Goal: Task Accomplishment & Management: Manage account settings

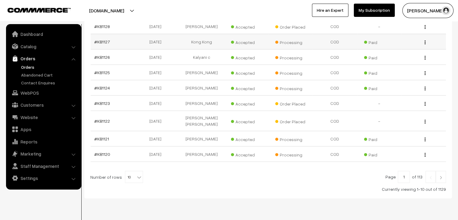
scroll to position [148, 0]
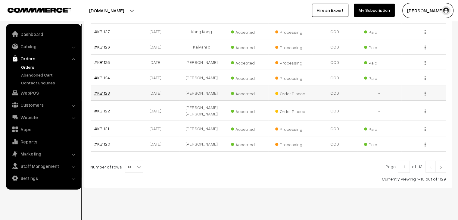
click at [102, 91] on link "#KB1123" at bounding box center [102, 92] width 16 height 5
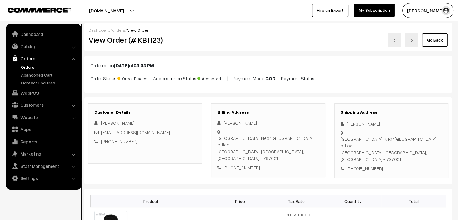
click at [154, 130] on div "[EMAIL_ADDRESS][DOMAIN_NAME]" at bounding box center [144, 132] width 101 height 7
click at [29, 65] on link "Orders" at bounding box center [50, 67] width 60 height 6
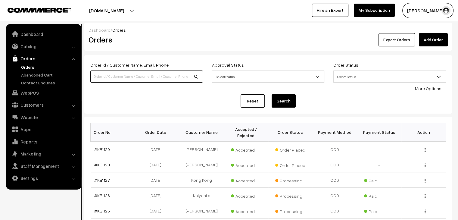
click at [120, 77] on input at bounding box center [146, 76] width 113 height 12
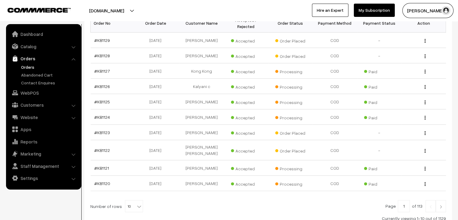
scroll to position [109, 0]
click at [137, 203] on b at bounding box center [139, 206] width 6 height 6
select select "100"
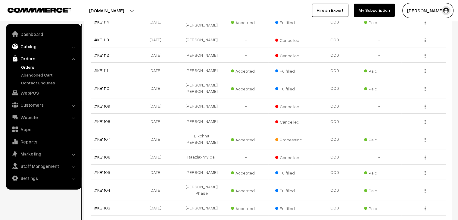
click at [37, 48] on link "Catalog" at bounding box center [44, 46] width 72 height 11
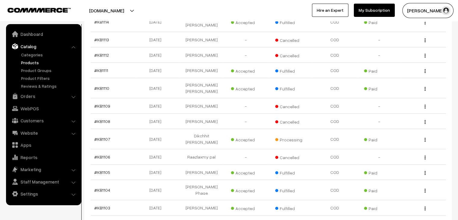
click at [30, 61] on link "Products" at bounding box center [50, 62] width 60 height 6
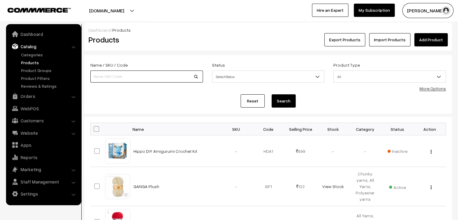
click at [107, 76] on input at bounding box center [146, 76] width 113 height 12
type input "taj"
click at [272, 94] on button "Search" at bounding box center [284, 100] width 24 height 13
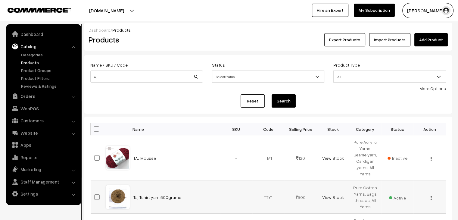
click at [399, 198] on span "Active" at bounding box center [397, 197] width 17 height 8
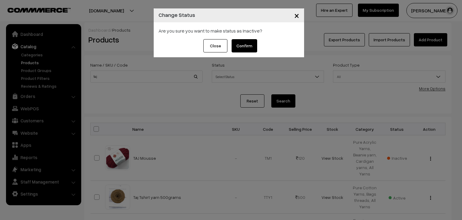
click at [243, 46] on button "Confirm" at bounding box center [245, 45] width 26 height 13
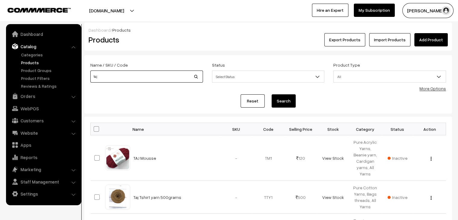
click at [106, 77] on input "taj" at bounding box center [146, 76] width 113 height 12
type input "t"
type input "malai"
click at [272, 94] on button "Search" at bounding box center [284, 100] width 24 height 13
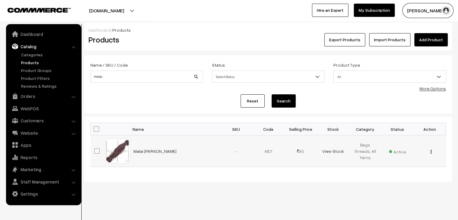
click at [430, 153] on img "button" at bounding box center [430, 152] width 1 height 4
click at [405, 171] on link "Edit" at bounding box center [403, 173] width 51 height 13
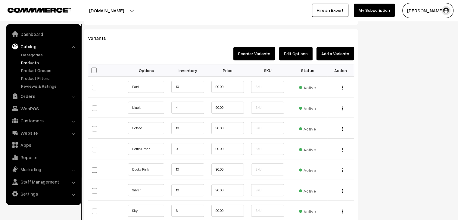
scroll to position [541, 0]
click at [35, 64] on link "Products" at bounding box center [50, 62] width 60 height 6
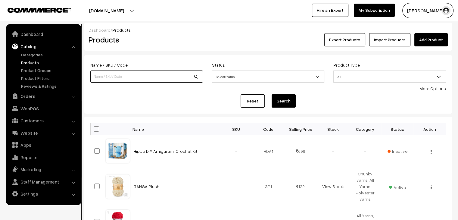
click at [123, 77] on input at bounding box center [146, 76] width 113 height 12
type input "malai"
click at [272, 94] on button "Search" at bounding box center [284, 100] width 24 height 13
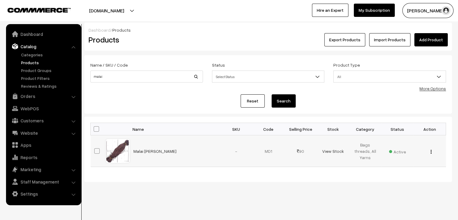
click at [431, 151] on img "button" at bounding box center [430, 152] width 1 height 4
click at [407, 170] on link "Edit" at bounding box center [403, 173] width 51 height 13
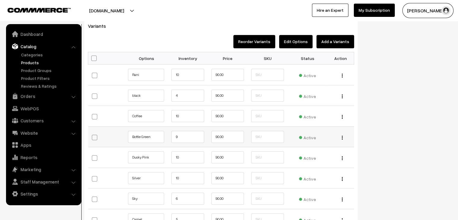
scroll to position [553, 0]
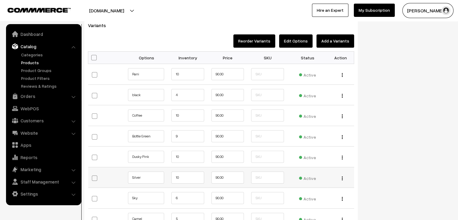
click at [309, 177] on span "Active" at bounding box center [307, 177] width 17 height 8
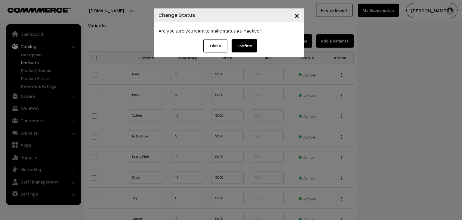
click at [248, 47] on button "Confirm" at bounding box center [245, 45] width 26 height 13
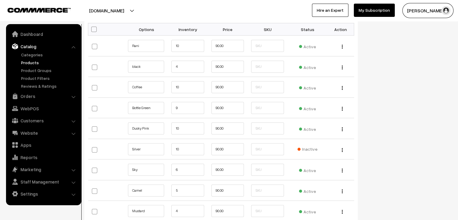
scroll to position [597, 0]
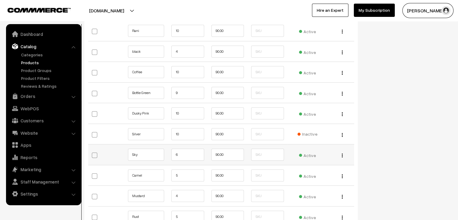
click at [311, 157] on span "Active" at bounding box center [307, 155] width 17 height 8
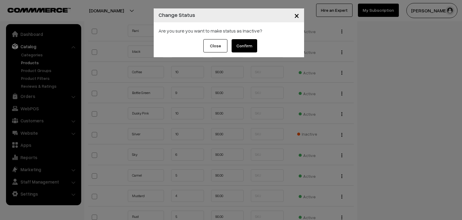
click at [247, 47] on button "Confirm" at bounding box center [245, 45] width 26 height 13
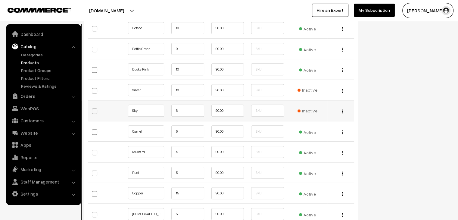
scroll to position [641, 0]
click at [308, 151] on span "Active" at bounding box center [307, 151] width 17 height 8
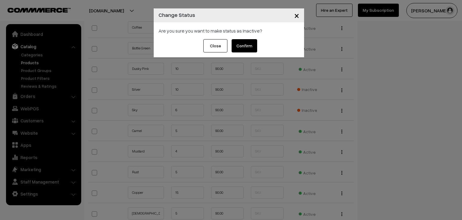
click at [244, 46] on button "Confirm" at bounding box center [245, 45] width 26 height 13
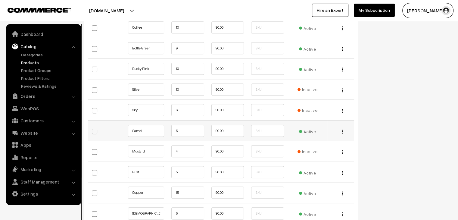
click at [307, 130] on span "Active" at bounding box center [307, 131] width 17 height 8
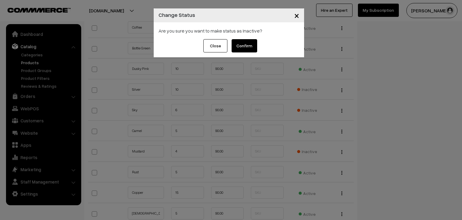
click at [246, 44] on button "Confirm" at bounding box center [245, 45] width 26 height 13
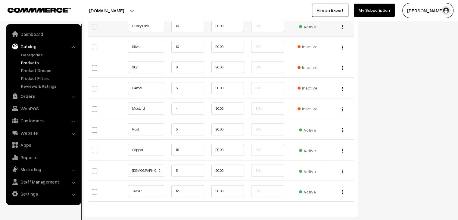
scroll to position [685, 0]
click at [309, 125] on span "Active" at bounding box center [307, 129] width 17 height 8
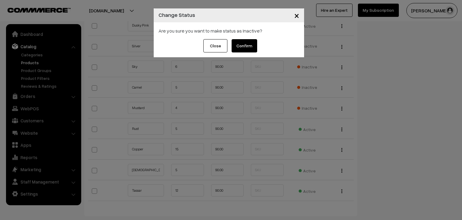
click at [244, 42] on button "Confirm" at bounding box center [245, 45] width 26 height 13
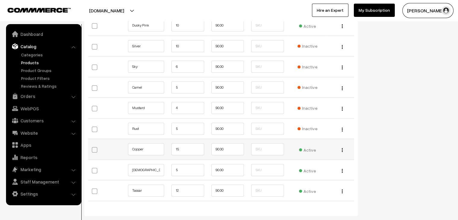
click at [305, 148] on span "Active" at bounding box center [307, 149] width 17 height 8
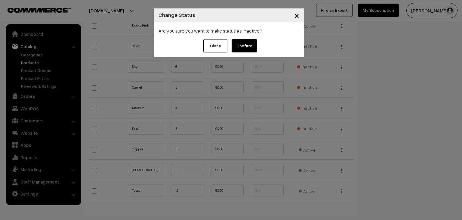
click at [255, 42] on button "Confirm" at bounding box center [245, 45] width 26 height 13
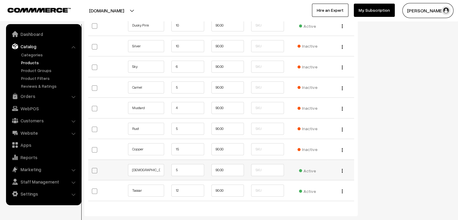
click at [305, 168] on span "Active" at bounding box center [307, 170] width 17 height 8
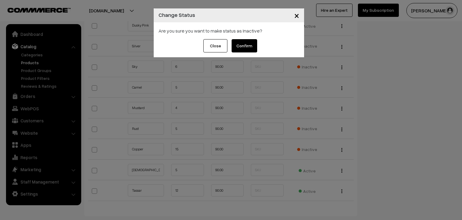
click at [244, 47] on button "Confirm" at bounding box center [245, 45] width 26 height 13
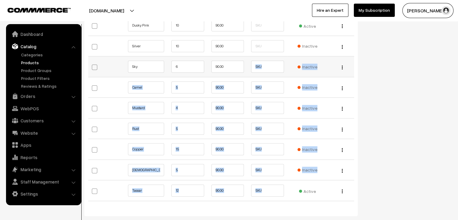
drag, startPoint x: 303, startPoint y: 188, endPoint x: 254, endPoint y: 68, distance: 130.1
click at [254, 68] on tbody "Rani 10 90.00 Active Edit 4 10" at bounding box center [221, 67] width 266 height 268
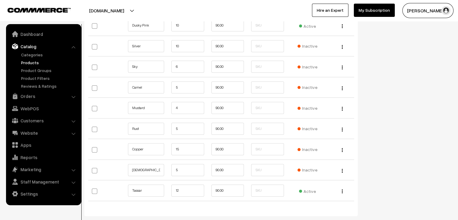
click at [312, 190] on span "Active" at bounding box center [307, 190] width 17 height 8
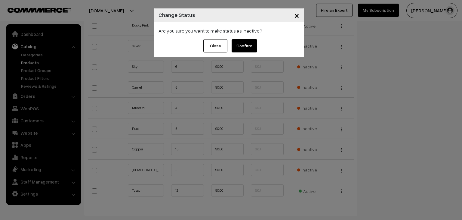
click at [239, 47] on button "Confirm" at bounding box center [245, 45] width 26 height 13
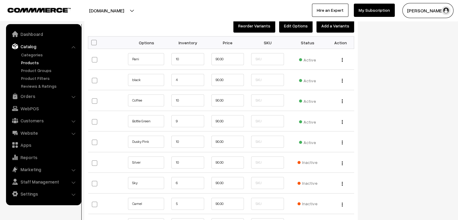
scroll to position [568, 0]
click at [308, 58] on span "Active" at bounding box center [307, 59] width 17 height 8
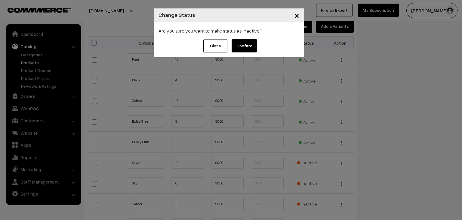
click at [241, 45] on button "Confirm" at bounding box center [245, 45] width 26 height 13
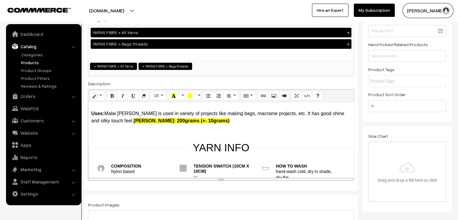
scroll to position [0, 0]
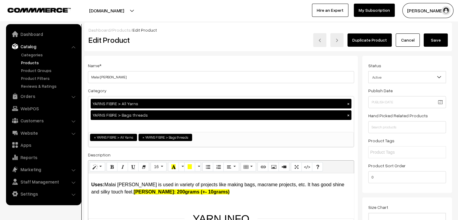
click at [429, 42] on button "Save" at bounding box center [436, 39] width 24 height 13
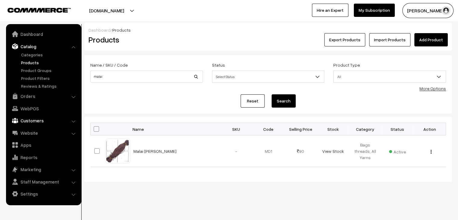
click at [45, 122] on link "Customers" at bounding box center [44, 120] width 72 height 11
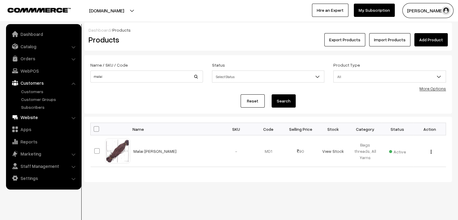
click at [39, 118] on link "Website" at bounding box center [44, 117] width 72 height 11
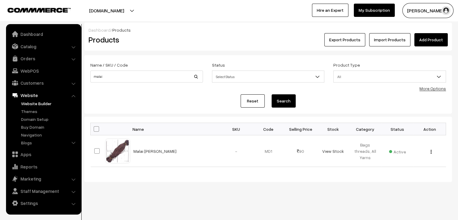
click at [47, 102] on link "Website Builder" at bounding box center [50, 103] width 60 height 6
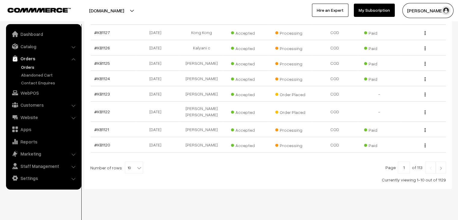
scroll to position [148, 0]
click at [106, 92] on link "#KB1123" at bounding box center [102, 92] width 16 height 5
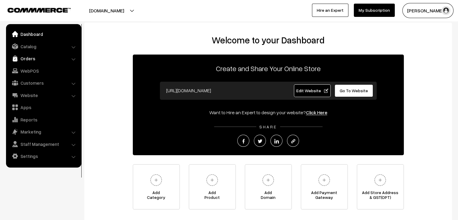
click at [65, 59] on link "Orders" at bounding box center [44, 58] width 72 height 11
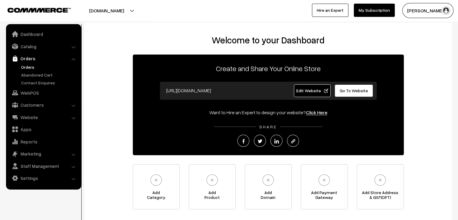
click at [28, 69] on link "Orders" at bounding box center [50, 67] width 60 height 6
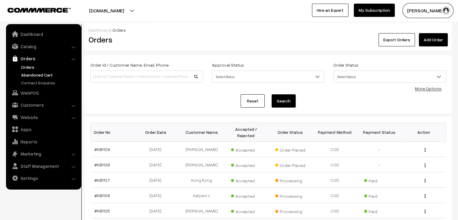
click at [51, 73] on link "Abandoned Cart" at bounding box center [50, 75] width 60 height 6
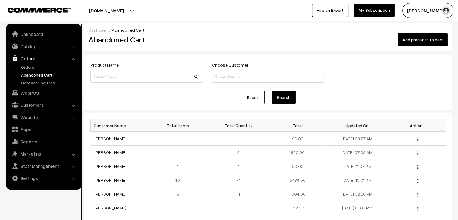
click at [29, 63] on link "Orders" at bounding box center [44, 58] width 72 height 11
click at [38, 67] on link "Orders" at bounding box center [50, 67] width 60 height 6
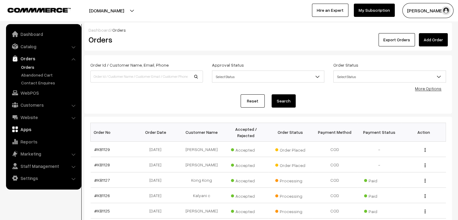
click at [30, 129] on link "Apps" at bounding box center [44, 129] width 72 height 11
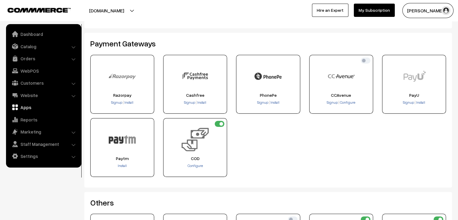
scroll to position [102, 0]
click at [342, 102] on span "Configure" at bounding box center [347, 103] width 15 height 5
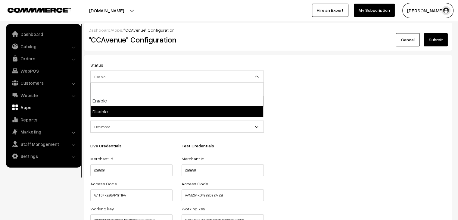
click at [243, 76] on span "Disable" at bounding box center [177, 76] width 173 height 11
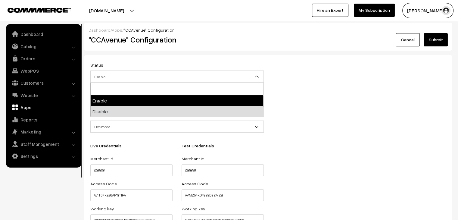
select select "1"
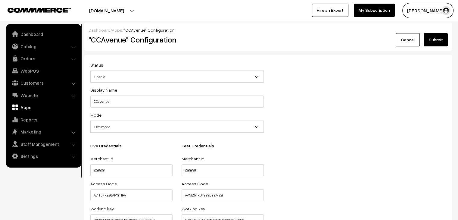
click at [439, 41] on button "Submit" at bounding box center [436, 39] width 24 height 13
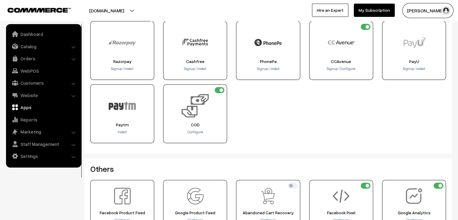
scroll to position [138, 0]
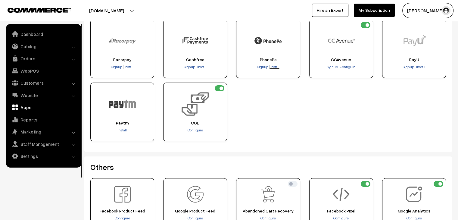
click at [275, 66] on span "Install" at bounding box center [274, 66] width 9 height 5
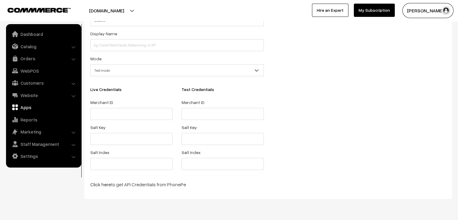
scroll to position [75, 0]
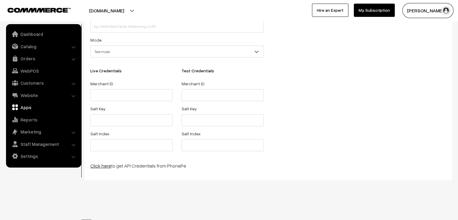
click at [102, 166] on link "Click here" at bounding box center [100, 166] width 21 height 6
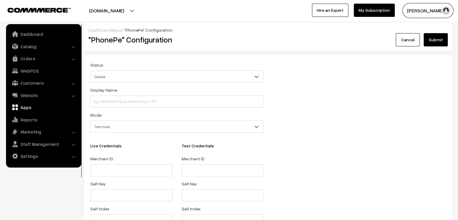
click at [113, 30] on link "Apps" at bounding box center [117, 29] width 11 height 5
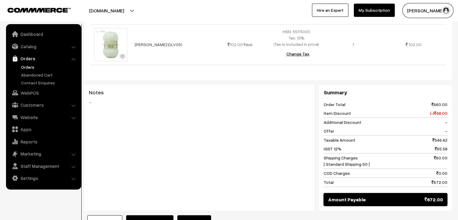
click at [103, 215] on button "Cancel Order" at bounding box center [104, 221] width 35 height 13
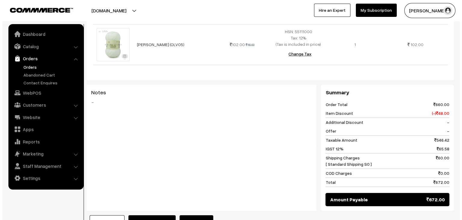
scroll to position [347, 0]
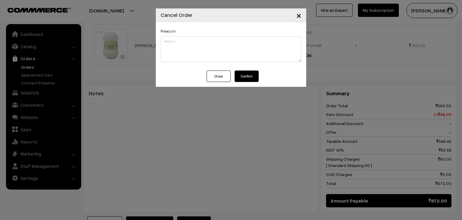
click at [248, 81] on button "Confirm" at bounding box center [247, 75] width 24 height 11
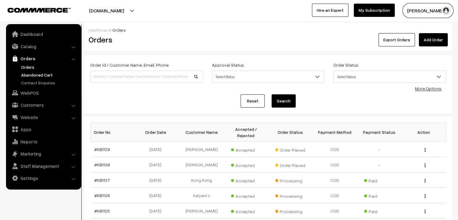
click at [43, 74] on link "Abandoned Cart" at bounding box center [50, 75] width 60 height 6
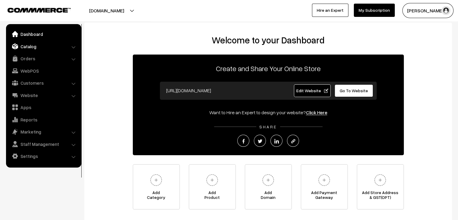
click at [31, 45] on link "Catalog" at bounding box center [44, 46] width 72 height 11
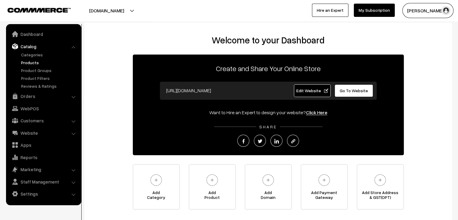
click at [41, 63] on link "Products" at bounding box center [50, 62] width 60 height 6
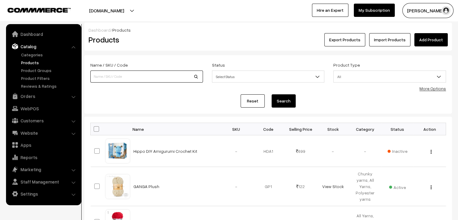
click at [120, 75] on input at bounding box center [146, 76] width 113 height 12
click at [35, 97] on link "Orders" at bounding box center [44, 96] width 72 height 11
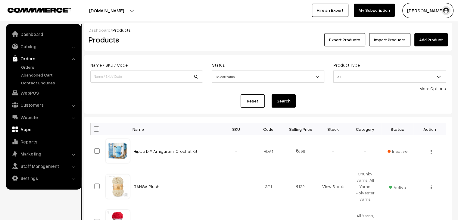
click at [30, 130] on link "Apps" at bounding box center [44, 129] width 72 height 11
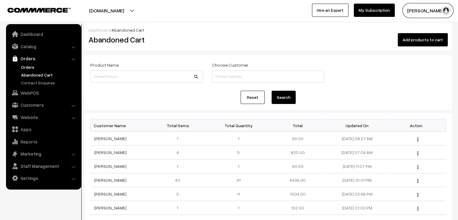
click at [29, 66] on link "Orders" at bounding box center [50, 67] width 60 height 6
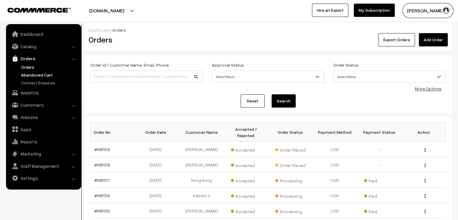
click at [47, 77] on link "Abandoned Cart" at bounding box center [50, 75] width 60 height 6
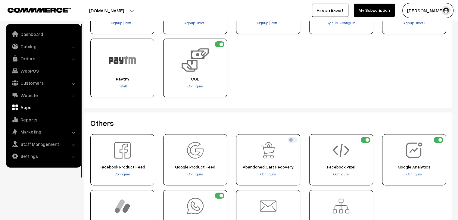
scroll to position [185, 0]
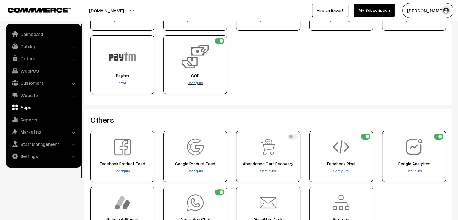
click at [196, 82] on span "Configure" at bounding box center [195, 82] width 15 height 5
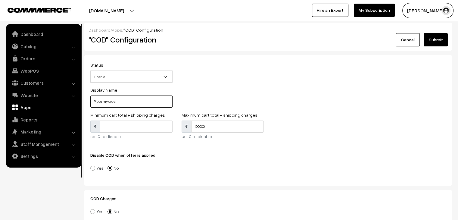
click at [135, 102] on input "Place my order" at bounding box center [131, 101] width 82 height 12
type input "Pay from whatsapp"
click at [430, 41] on button "Submit" at bounding box center [436, 39] width 24 height 13
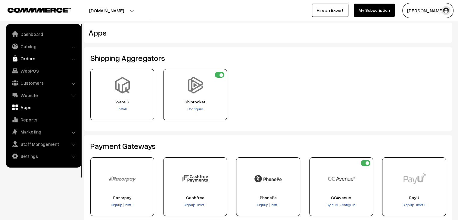
click at [31, 59] on link "Orders" at bounding box center [44, 58] width 72 height 11
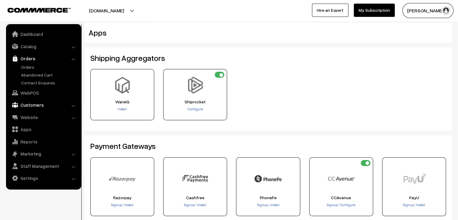
click at [39, 105] on link "Customers" at bounding box center [44, 104] width 72 height 11
click at [34, 93] on link "Customers" at bounding box center [50, 91] width 60 height 6
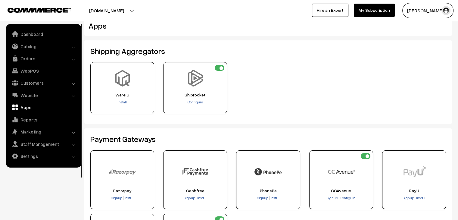
scroll to position [105, 0]
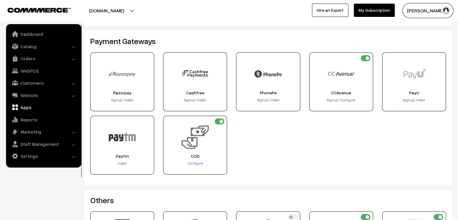
click at [219, 119] on input "checkbox" at bounding box center [220, 121] width 10 height 6
checkbox input "false"
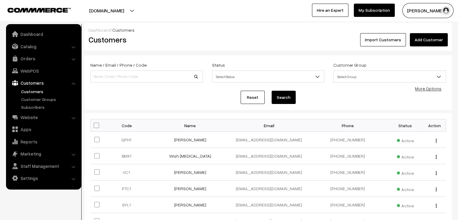
click at [33, 116] on link "Website" at bounding box center [44, 117] width 72 height 11
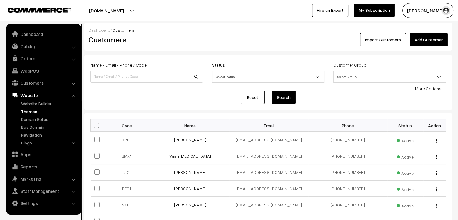
click at [36, 110] on link "Themes" at bounding box center [50, 111] width 60 height 6
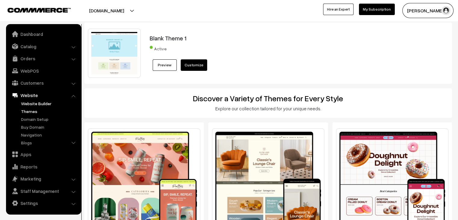
click at [41, 105] on link "Website Builder" at bounding box center [50, 103] width 60 height 6
click at [33, 30] on link "Dashboard" at bounding box center [44, 34] width 72 height 11
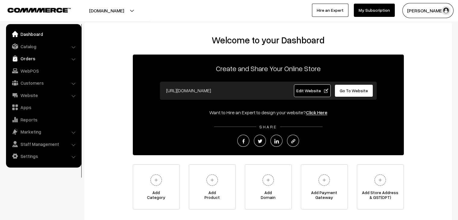
click at [26, 57] on link "Orders" at bounding box center [44, 58] width 72 height 11
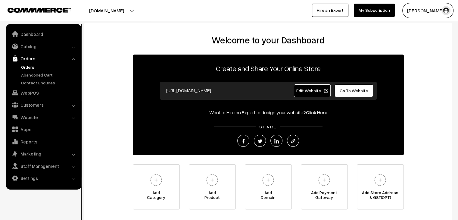
click at [34, 67] on link "Orders" at bounding box center [50, 67] width 60 height 6
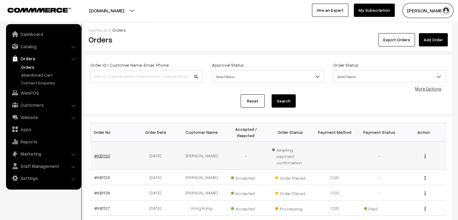
click at [107, 153] on link "#KB1130" at bounding box center [102, 155] width 16 height 5
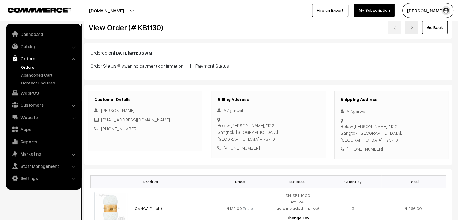
scroll to position [11, 0]
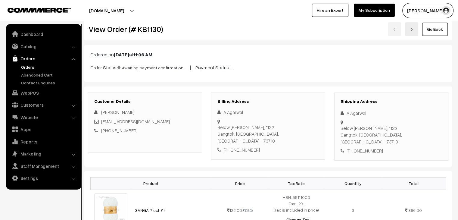
click at [26, 66] on link "Orders" at bounding box center [50, 67] width 60 height 6
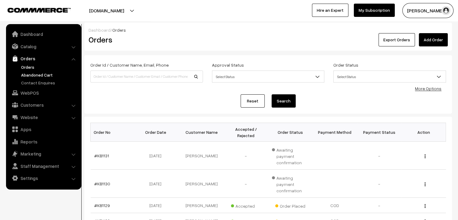
click at [45, 72] on link "Abandoned Cart" at bounding box center [50, 75] width 60 height 6
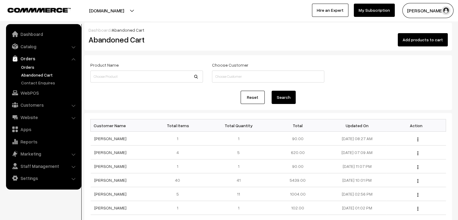
click at [28, 67] on link "Orders" at bounding box center [50, 67] width 60 height 6
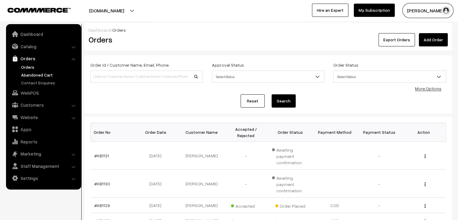
click at [51, 75] on link "Abandoned Cart" at bounding box center [50, 75] width 60 height 6
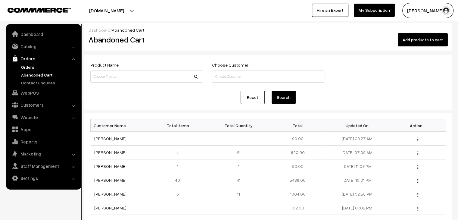
click at [28, 69] on link "Orders" at bounding box center [50, 67] width 60 height 6
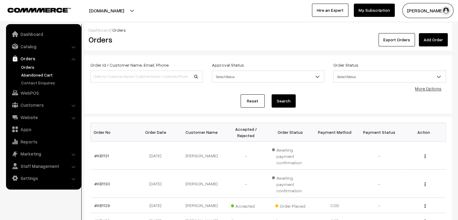
click at [31, 75] on link "Abandoned Cart" at bounding box center [50, 75] width 60 height 6
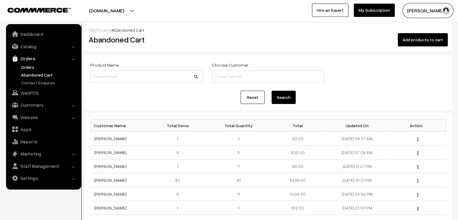
click at [50, 65] on link "Orders" at bounding box center [50, 67] width 60 height 6
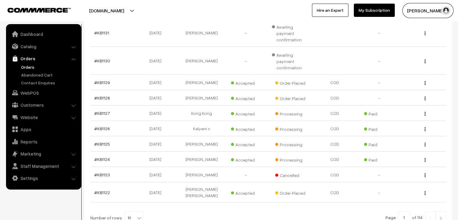
scroll to position [123, 0]
click at [104, 79] on link "#KB1129" at bounding box center [102, 81] width 16 height 5
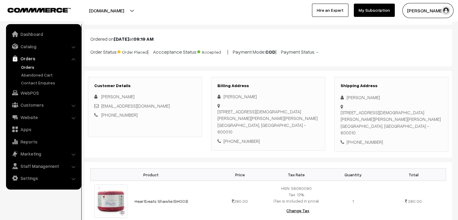
scroll to position [25, 0]
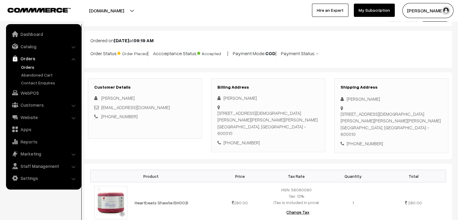
click at [30, 67] on link "Orders" at bounding box center [50, 67] width 60 height 6
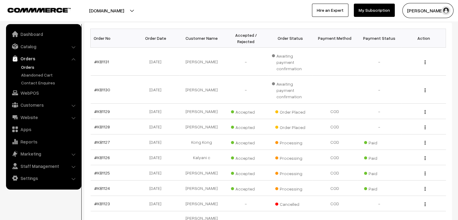
scroll to position [112, 0]
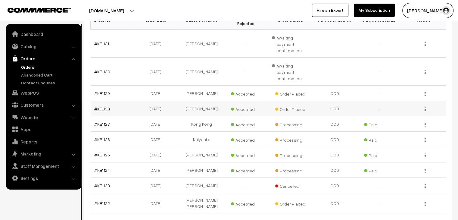
click at [104, 106] on link "#KB1128" at bounding box center [102, 108] width 16 height 5
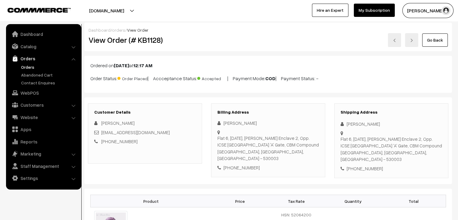
click at [30, 66] on link "Orders" at bounding box center [50, 67] width 60 height 6
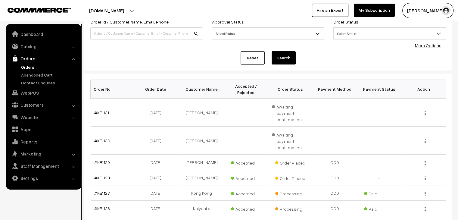
scroll to position [46, 0]
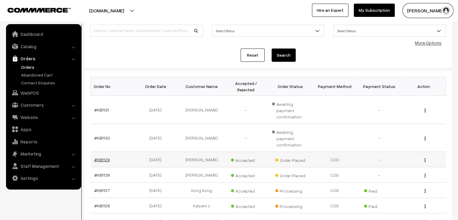
click at [104, 157] on link "#KB1129" at bounding box center [102, 159] width 16 height 5
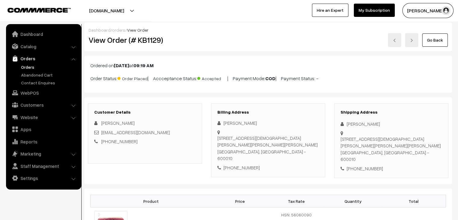
click at [26, 68] on link "Orders" at bounding box center [50, 67] width 60 height 6
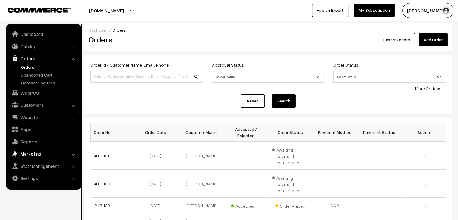
click at [54, 156] on link "Marketing" at bounding box center [44, 153] width 72 height 11
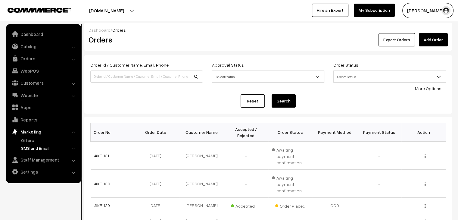
click at [35, 146] on link "SMS and Email" at bounding box center [50, 148] width 60 height 6
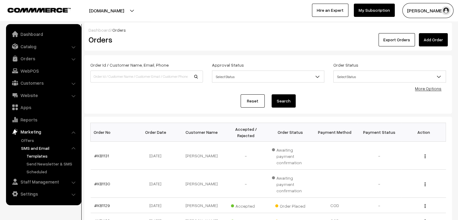
click at [41, 154] on link "Templates" at bounding box center [52, 156] width 54 height 6
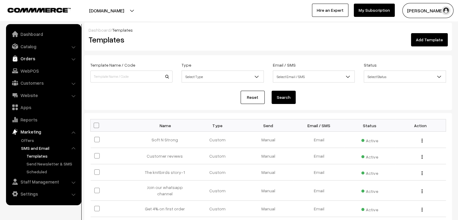
click at [44, 59] on link "Orders" at bounding box center [44, 58] width 72 height 11
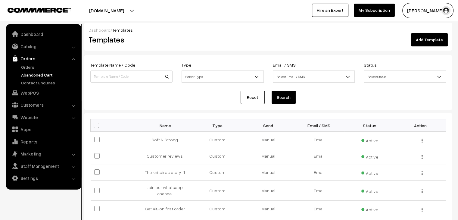
click at [34, 76] on link "Abandoned Cart" at bounding box center [50, 75] width 60 height 6
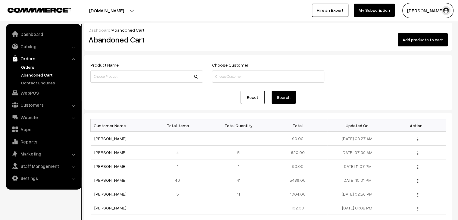
click at [28, 69] on link "Orders" at bounding box center [50, 67] width 60 height 6
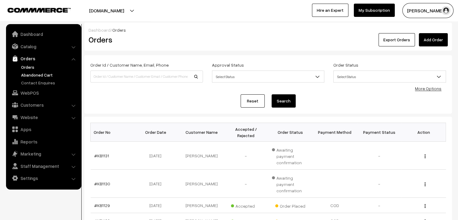
click at [37, 73] on link "Abandoned Cart" at bounding box center [50, 75] width 60 height 6
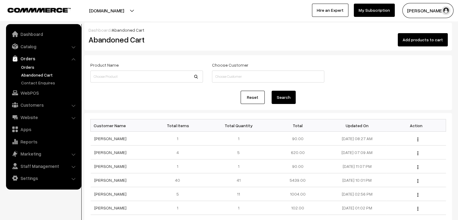
click at [30, 67] on link "Orders" at bounding box center [50, 67] width 60 height 6
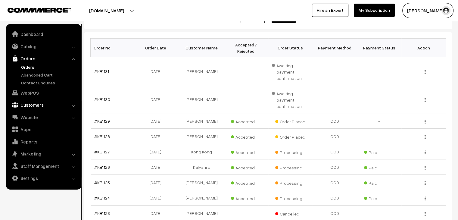
scroll to position [88, 0]
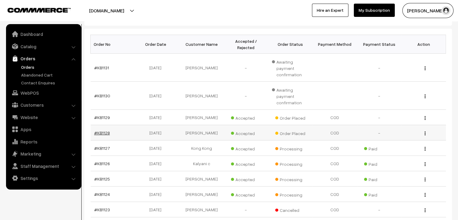
click at [100, 130] on link "#KB1128" at bounding box center [102, 132] width 16 height 5
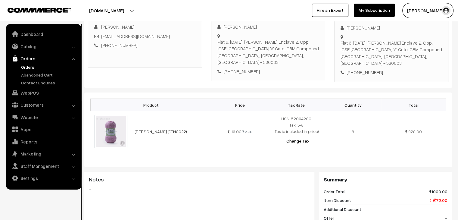
scroll to position [97, 0]
click at [43, 76] on link "Abandoned Cart" at bounding box center [50, 75] width 60 height 6
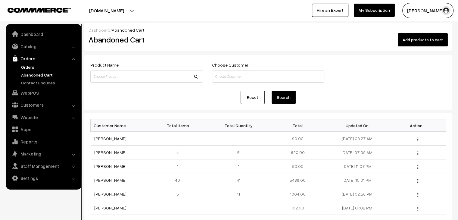
click at [28, 68] on link "Orders" at bounding box center [50, 67] width 60 height 6
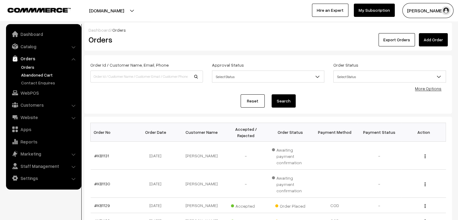
click at [36, 75] on link "Abandoned Cart" at bounding box center [50, 75] width 60 height 6
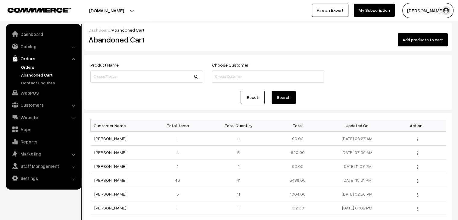
click at [33, 70] on link "Orders" at bounding box center [50, 67] width 60 height 6
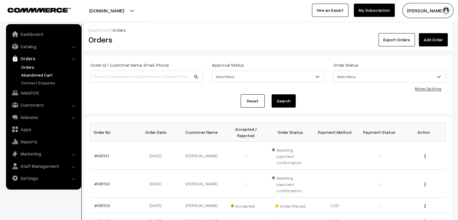
click at [32, 74] on link "Abandoned Cart" at bounding box center [50, 75] width 60 height 6
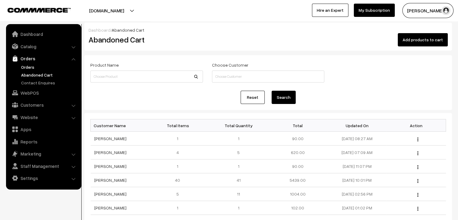
click at [29, 67] on link "Orders" at bounding box center [50, 67] width 60 height 6
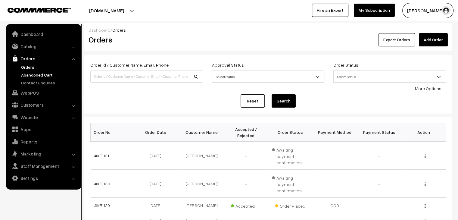
click at [33, 76] on link "Abandoned Cart" at bounding box center [50, 75] width 60 height 6
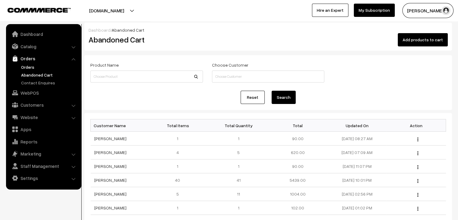
click at [27, 67] on link "Orders" at bounding box center [50, 67] width 60 height 6
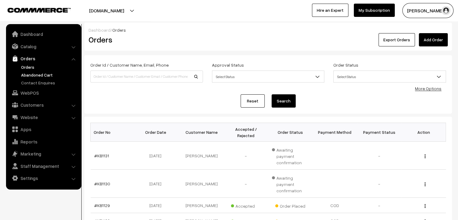
click at [47, 77] on link "Abandoned Cart" at bounding box center [50, 75] width 60 height 6
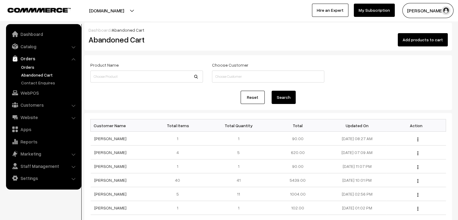
click at [32, 66] on link "Orders" at bounding box center [50, 67] width 60 height 6
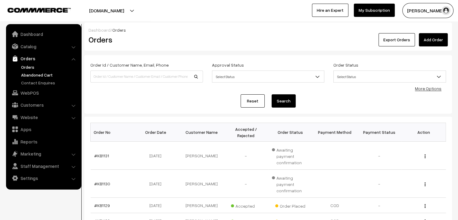
click at [33, 72] on link "Abandoned Cart" at bounding box center [50, 75] width 60 height 6
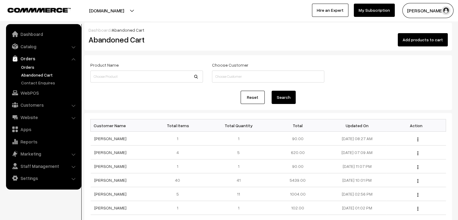
click at [34, 65] on link "Orders" at bounding box center [50, 67] width 60 height 6
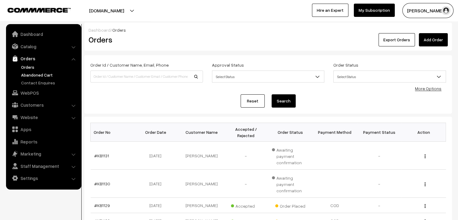
click at [41, 76] on link "Abandoned Cart" at bounding box center [50, 75] width 60 height 6
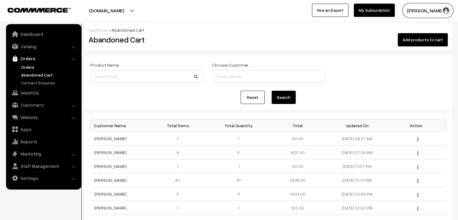
click at [31, 66] on link "Orders" at bounding box center [50, 67] width 60 height 6
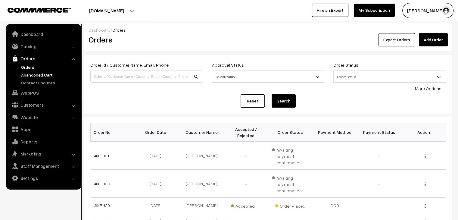
click at [26, 76] on link "Abandoned Cart" at bounding box center [50, 75] width 60 height 6
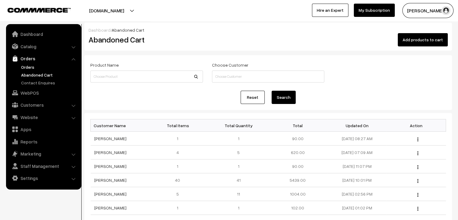
click at [26, 67] on link "Orders" at bounding box center [50, 67] width 60 height 6
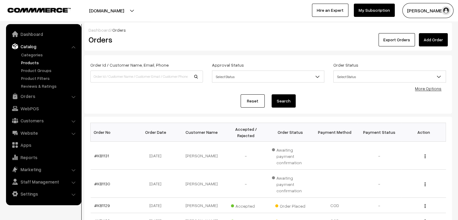
click at [30, 63] on link "Products" at bounding box center [50, 62] width 60 height 6
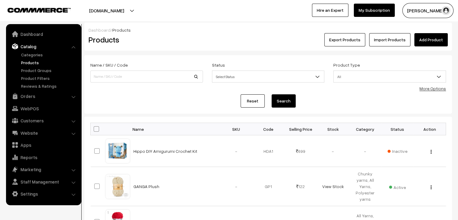
click at [128, 76] on input at bounding box center [146, 76] width 113 height 12
type input "magnus"
click at [272, 94] on button "Search" at bounding box center [284, 100] width 24 height 13
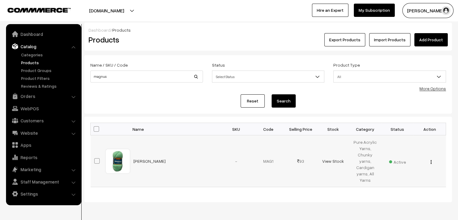
click at [430, 160] on img "button" at bounding box center [430, 162] width 1 height 4
click at [402, 177] on link "Edit" at bounding box center [403, 183] width 51 height 13
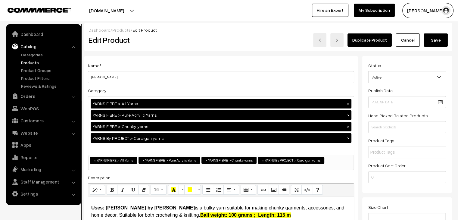
click at [29, 62] on link "Products" at bounding box center [50, 62] width 60 height 6
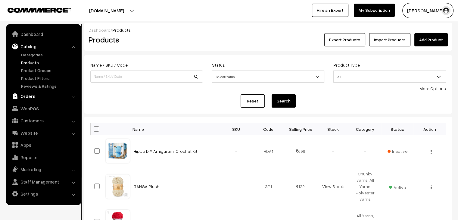
click at [23, 95] on link "Orders" at bounding box center [44, 96] width 72 height 11
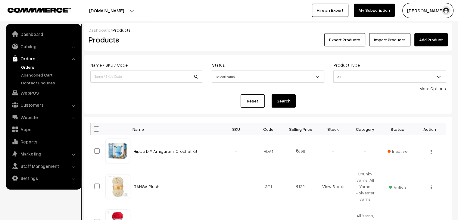
click at [26, 68] on link "Orders" at bounding box center [50, 67] width 60 height 6
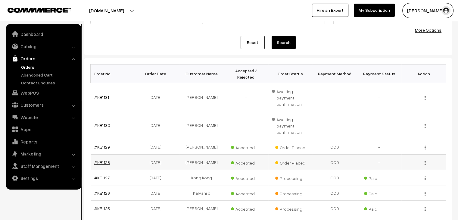
click at [100, 160] on link "#KB1128" at bounding box center [102, 162] width 16 height 5
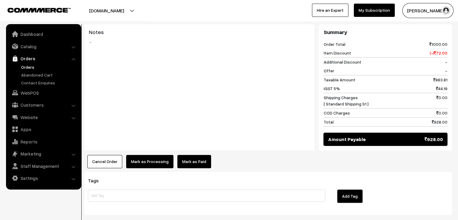
click at [191, 155] on link "Mark as Paid" at bounding box center [194, 161] width 34 height 13
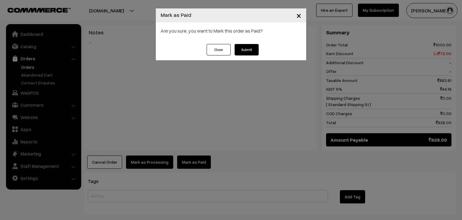
click at [256, 50] on button "Submit" at bounding box center [247, 49] width 24 height 11
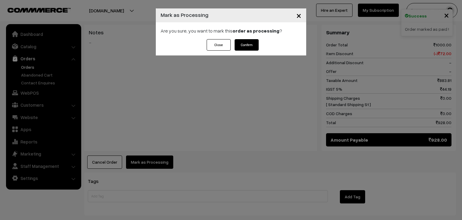
click at [245, 47] on button "Confirm" at bounding box center [247, 44] width 24 height 11
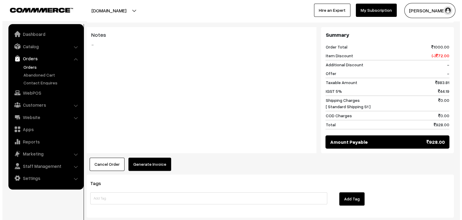
scroll to position [250, 0]
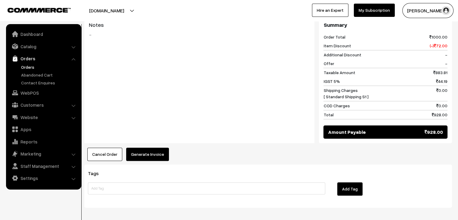
click at [144, 148] on button "Generate Invoice" at bounding box center [147, 154] width 43 height 13
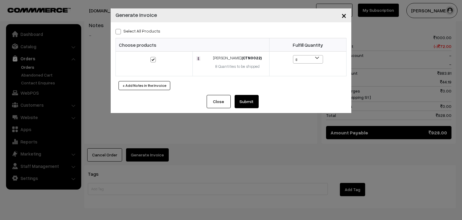
click at [135, 29] on label "Select All Products" at bounding box center [138, 31] width 45 height 6
click at [120, 29] on input "Select All Products" at bounding box center [118, 31] width 4 height 4
checkbox input "true"
click at [243, 96] on button "Submit" at bounding box center [247, 101] width 24 height 13
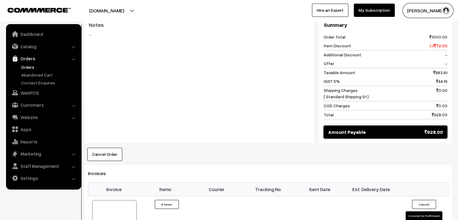
click at [23, 68] on link "Orders" at bounding box center [50, 67] width 60 height 6
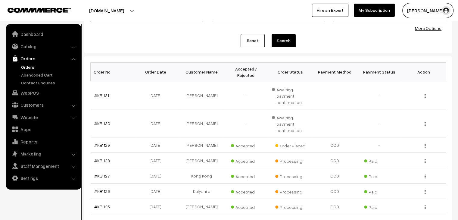
scroll to position [61, 0]
click at [102, 142] on link "#KB1129" at bounding box center [102, 144] width 16 height 5
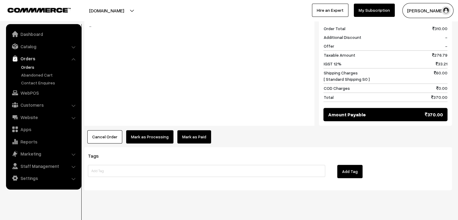
scroll to position [301, 0]
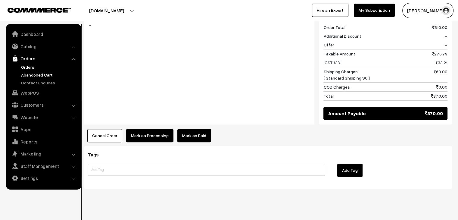
click at [42, 72] on link "Abandoned Cart" at bounding box center [50, 75] width 60 height 6
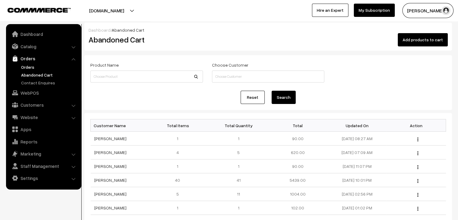
click at [29, 66] on link "Orders" at bounding box center [50, 67] width 60 height 6
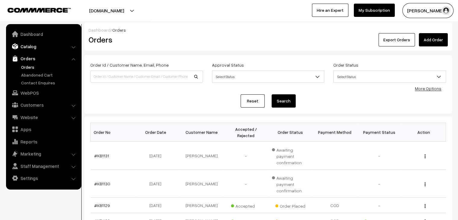
click at [30, 47] on link "Catalog" at bounding box center [44, 46] width 72 height 11
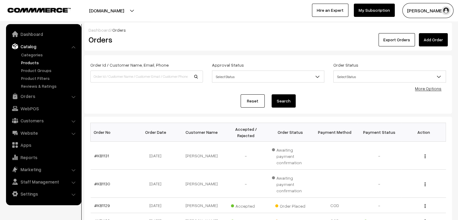
click at [34, 63] on link "Products" at bounding box center [50, 62] width 60 height 6
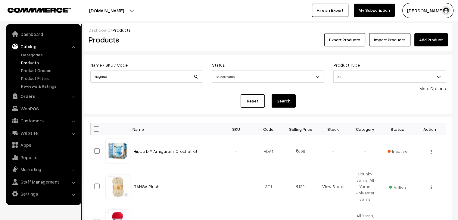
type input "magnus"
click at [272, 94] on button "Search" at bounding box center [284, 100] width 24 height 13
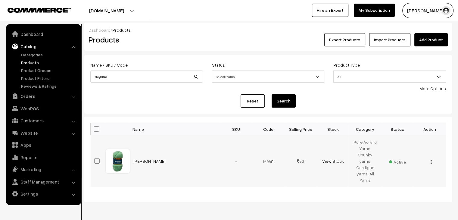
click at [431, 160] on img "button" at bounding box center [430, 162] width 1 height 4
click at [402, 177] on link "Edit" at bounding box center [403, 183] width 51 height 13
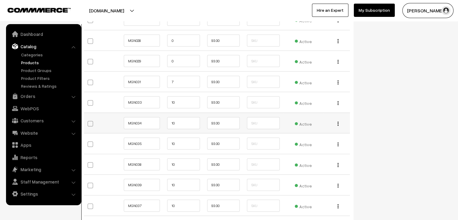
scroll to position [1177, 0]
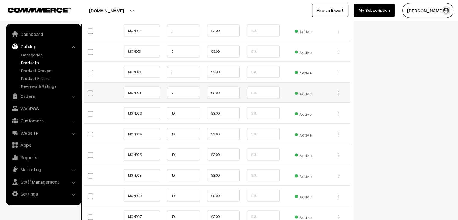
click at [304, 93] on span "Active" at bounding box center [303, 93] width 17 height 8
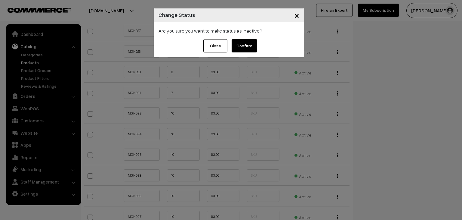
click at [247, 45] on button "Confirm" at bounding box center [245, 45] width 26 height 13
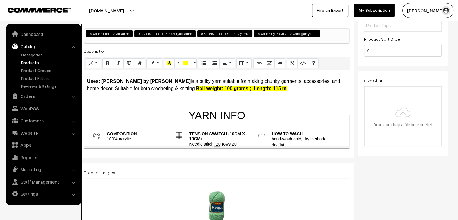
scroll to position [0, 0]
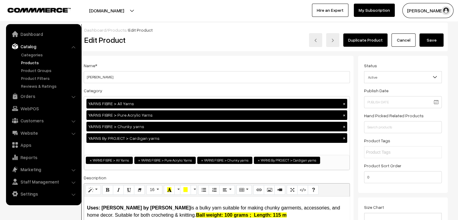
click at [426, 39] on button "Save" at bounding box center [431, 39] width 24 height 13
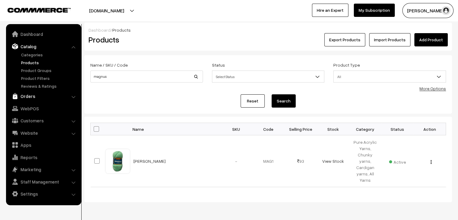
click at [23, 96] on link "Orders" at bounding box center [44, 96] width 72 height 11
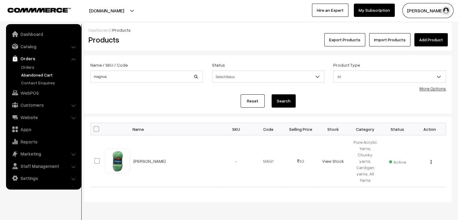
click at [39, 75] on link "Abandoned Cart" at bounding box center [50, 75] width 60 height 6
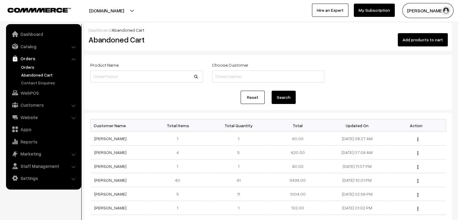
click at [30, 67] on link "Orders" at bounding box center [50, 67] width 60 height 6
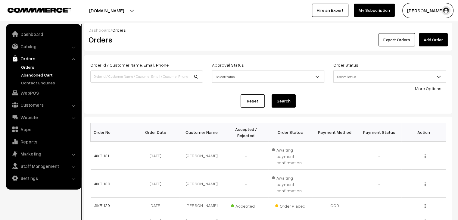
click at [52, 75] on link "Abandoned Cart" at bounding box center [50, 75] width 60 height 6
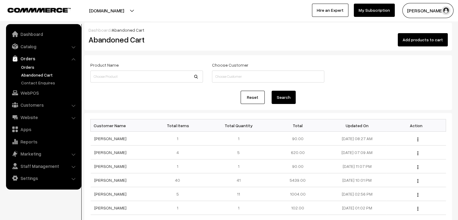
click at [22, 65] on link "Orders" at bounding box center [50, 67] width 60 height 6
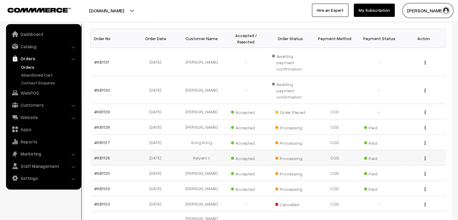
scroll to position [161, 0]
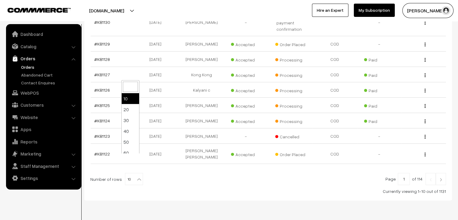
click at [137, 176] on b at bounding box center [139, 179] width 6 height 6
select select "100"
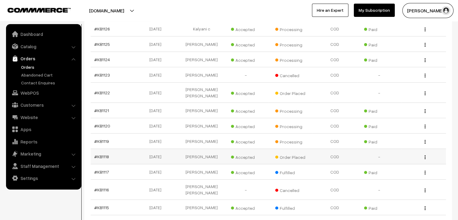
scroll to position [222, 0]
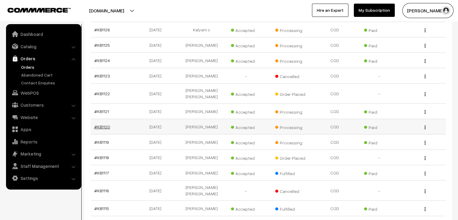
click at [105, 124] on link "#KB1120" at bounding box center [102, 126] width 16 height 5
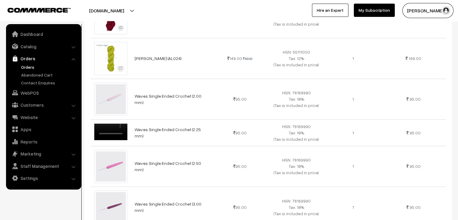
scroll to position [330, 0]
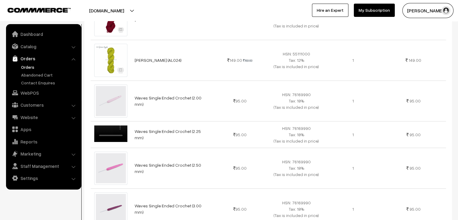
click at [31, 67] on link "Orders" at bounding box center [50, 67] width 60 height 6
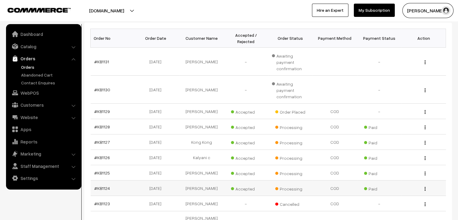
scroll to position [93, 0]
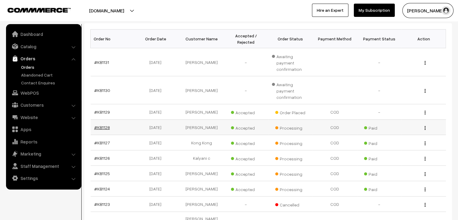
click at [107, 125] on link "#KB1128" at bounding box center [102, 127] width 16 height 5
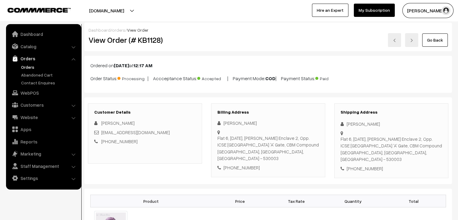
click at [107, 107] on div "Customer Details Suma Therapalli suzuki2u@yahoo.co.in +91 9885014294" at bounding box center [145, 133] width 114 height 60
click at [23, 66] on link "Orders" at bounding box center [50, 67] width 60 height 6
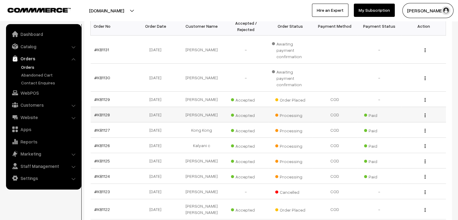
scroll to position [106, 0]
select select "100"
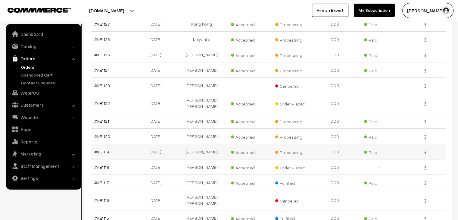
scroll to position [212, 0]
click at [104, 149] on link "#KB1119" at bounding box center [101, 151] width 15 height 5
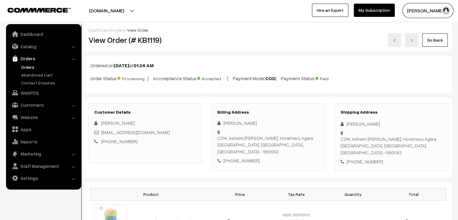
click at [28, 68] on link "Orders" at bounding box center [50, 67] width 60 height 6
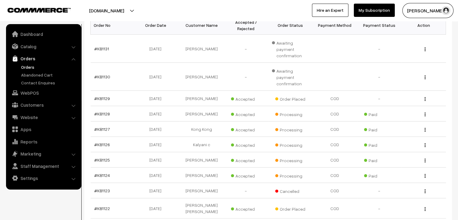
scroll to position [107, 0]
click at [28, 74] on link "Abandoned Cart" at bounding box center [50, 75] width 60 height 6
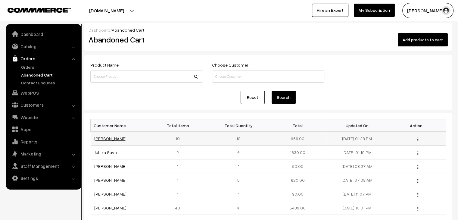
click at [100, 140] on link "[PERSON_NAME]" at bounding box center [110, 138] width 32 height 5
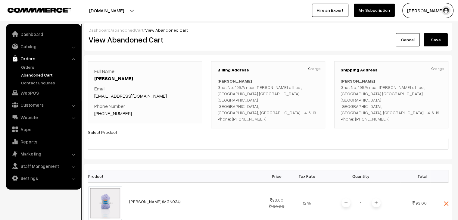
click at [130, 29] on link "abandonedCart" at bounding box center [127, 29] width 31 height 5
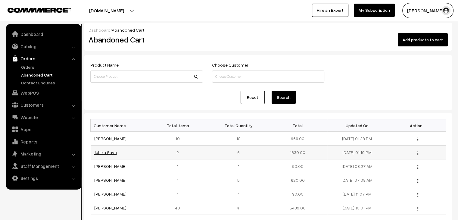
click at [104, 152] on link "Juhika Save" at bounding box center [105, 152] width 23 height 5
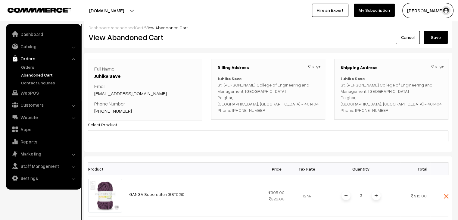
scroll to position [2, 0]
click at [23, 65] on link "Orders" at bounding box center [50, 67] width 60 height 6
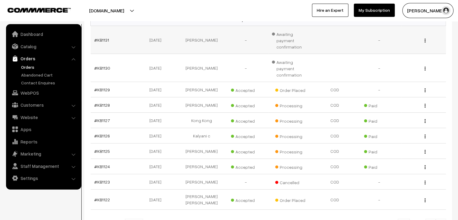
scroll to position [116, 0]
click at [106, 148] on link "#KB1125" at bounding box center [102, 150] width 16 height 5
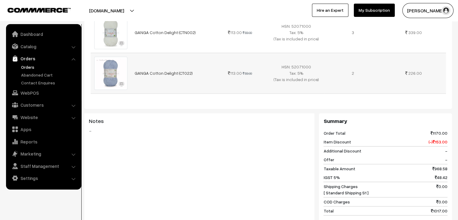
scroll to position [302, 0]
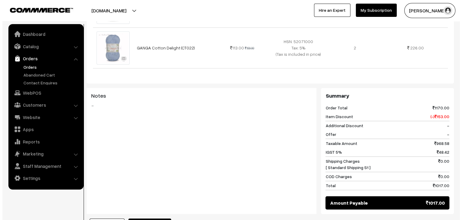
scroll to position [303, 0]
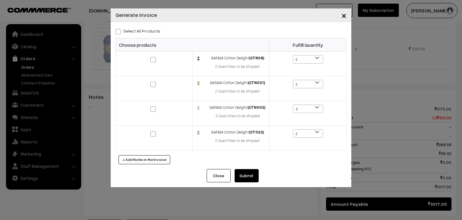
click at [131, 31] on label "Select All Products" at bounding box center [138, 31] width 45 height 6
click at [120, 31] on input "Select All Products" at bounding box center [118, 31] width 4 height 4
checkbox input "true"
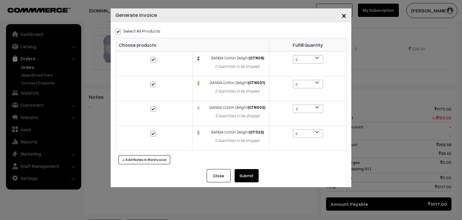
checkbox input "true"
click at [243, 170] on button "Submit" at bounding box center [247, 175] width 24 height 13
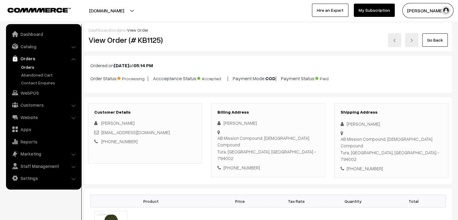
click at [31, 65] on link "Orders" at bounding box center [50, 67] width 60 height 6
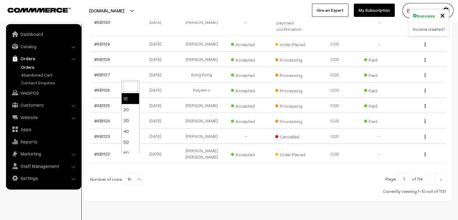
click at [131, 173] on span "10" at bounding box center [133, 179] width 17 height 12
select select "100"
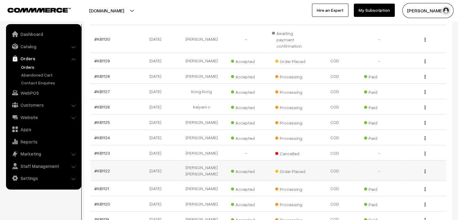
scroll to position [139, 0]
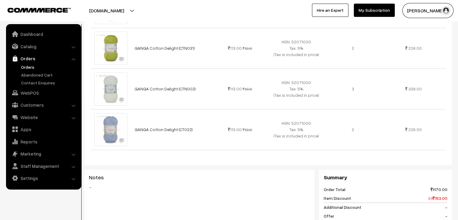
scroll to position [216, 0]
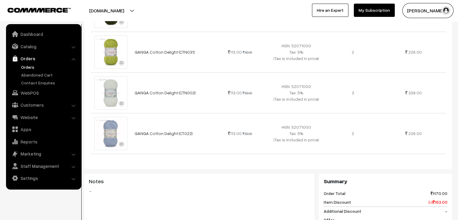
click at [30, 70] on link "Orders" at bounding box center [50, 67] width 60 height 6
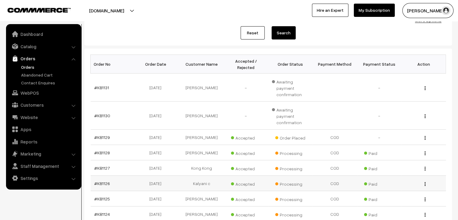
scroll to position [67, 0]
click at [40, 73] on link "Abandoned Cart" at bounding box center [50, 75] width 60 height 6
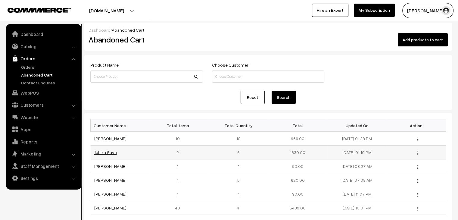
click at [110, 150] on link "Juhika Save" at bounding box center [105, 152] width 23 height 5
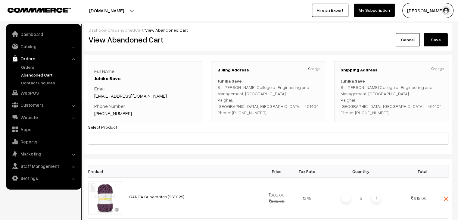
click at [133, 29] on link "abandonedCart" at bounding box center [127, 29] width 31 height 5
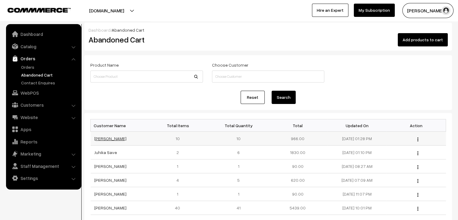
click at [113, 139] on link "Aanchal Vaswani" at bounding box center [110, 138] width 32 height 5
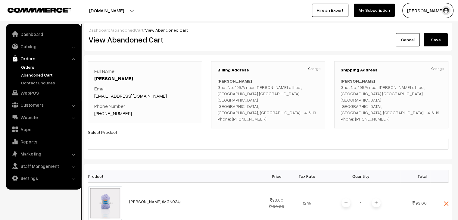
click at [33, 68] on link "Orders" at bounding box center [50, 67] width 60 height 6
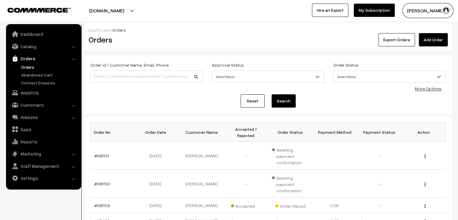
scroll to position [79, 0]
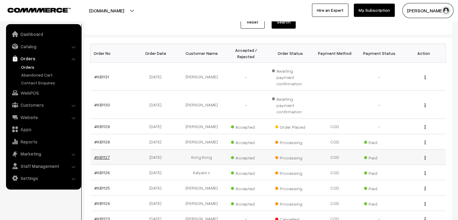
click at [101, 154] on link "#KB1127" at bounding box center [102, 156] width 16 height 5
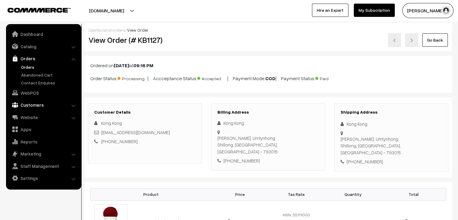
click at [34, 105] on link "Customers" at bounding box center [44, 104] width 72 height 11
click at [33, 92] on link "Customers" at bounding box center [50, 91] width 60 height 6
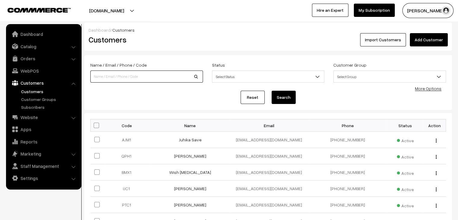
drag, startPoint x: 0, startPoint y: 0, endPoint x: 132, endPoint y: 75, distance: 152.3
click at [132, 75] on input at bounding box center [146, 76] width 113 height 12
type input "annie"
click at [272, 91] on button "Search" at bounding box center [284, 97] width 24 height 13
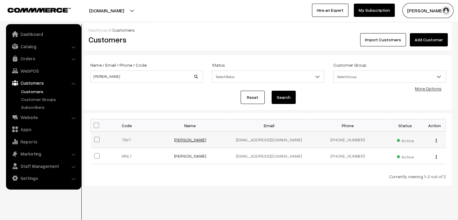
click at [181, 139] on link "[PERSON_NAME]" at bounding box center [190, 139] width 32 height 5
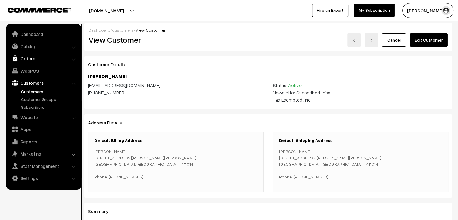
click at [39, 57] on link "Orders" at bounding box center [44, 58] width 72 height 11
click at [31, 64] on link "Orders" at bounding box center [50, 67] width 60 height 6
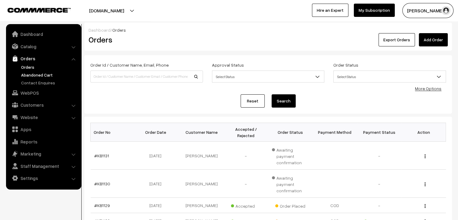
click at [41, 76] on link "Abandoned Cart" at bounding box center [50, 75] width 60 height 6
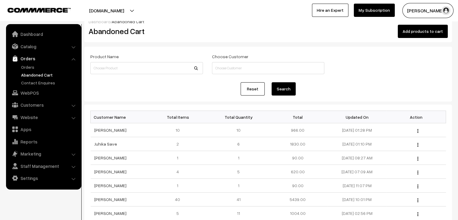
scroll to position [44, 0]
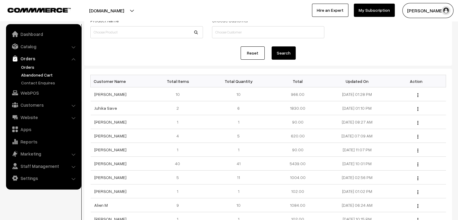
click at [33, 65] on link "Orders" at bounding box center [50, 67] width 60 height 6
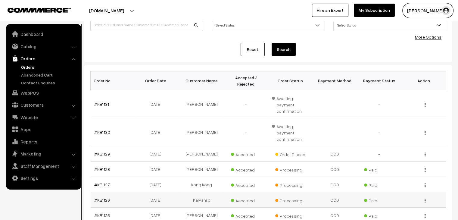
scroll to position [63, 0]
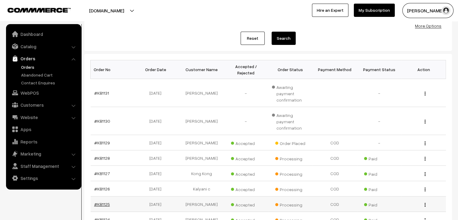
click at [105, 201] on link "#KB1125" at bounding box center [102, 203] width 16 height 5
